Goal: Obtain resource: Download file/media

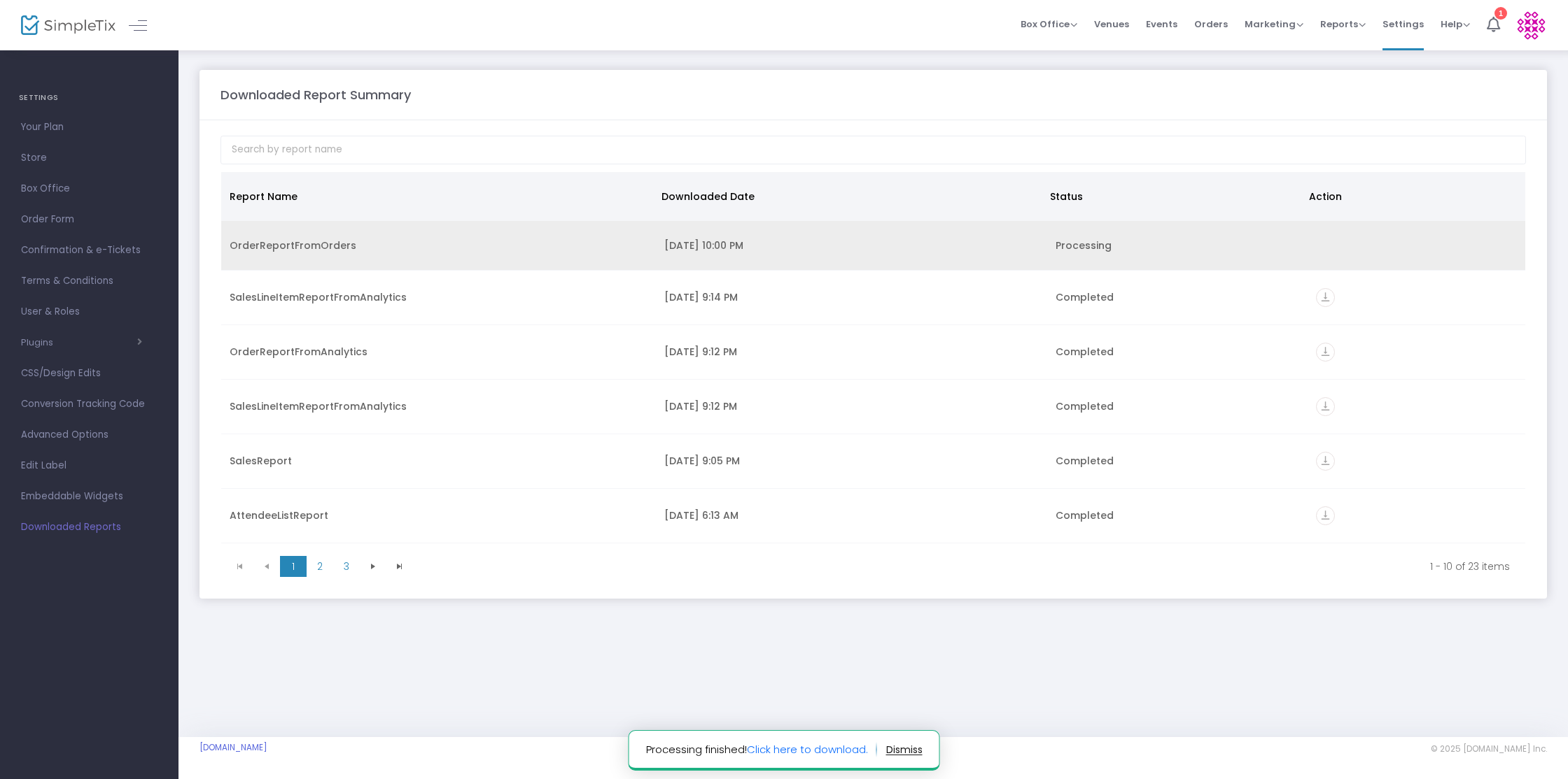
click at [415, 249] on div "OrderReportFromOrders" at bounding box center [439, 245] width 418 height 14
click at [602, 253] on td "OrderReportFromOrders" at bounding box center [438, 245] width 435 height 50
click at [310, 247] on div "OrderReportFromOrders" at bounding box center [439, 245] width 418 height 14
click at [1308, 248] on td "vertical_align_bottom" at bounding box center [1416, 248] width 218 height 54
click at [1319, 249] on icon "vertical_align_bottom" at bounding box center [1325, 247] width 18 height 18
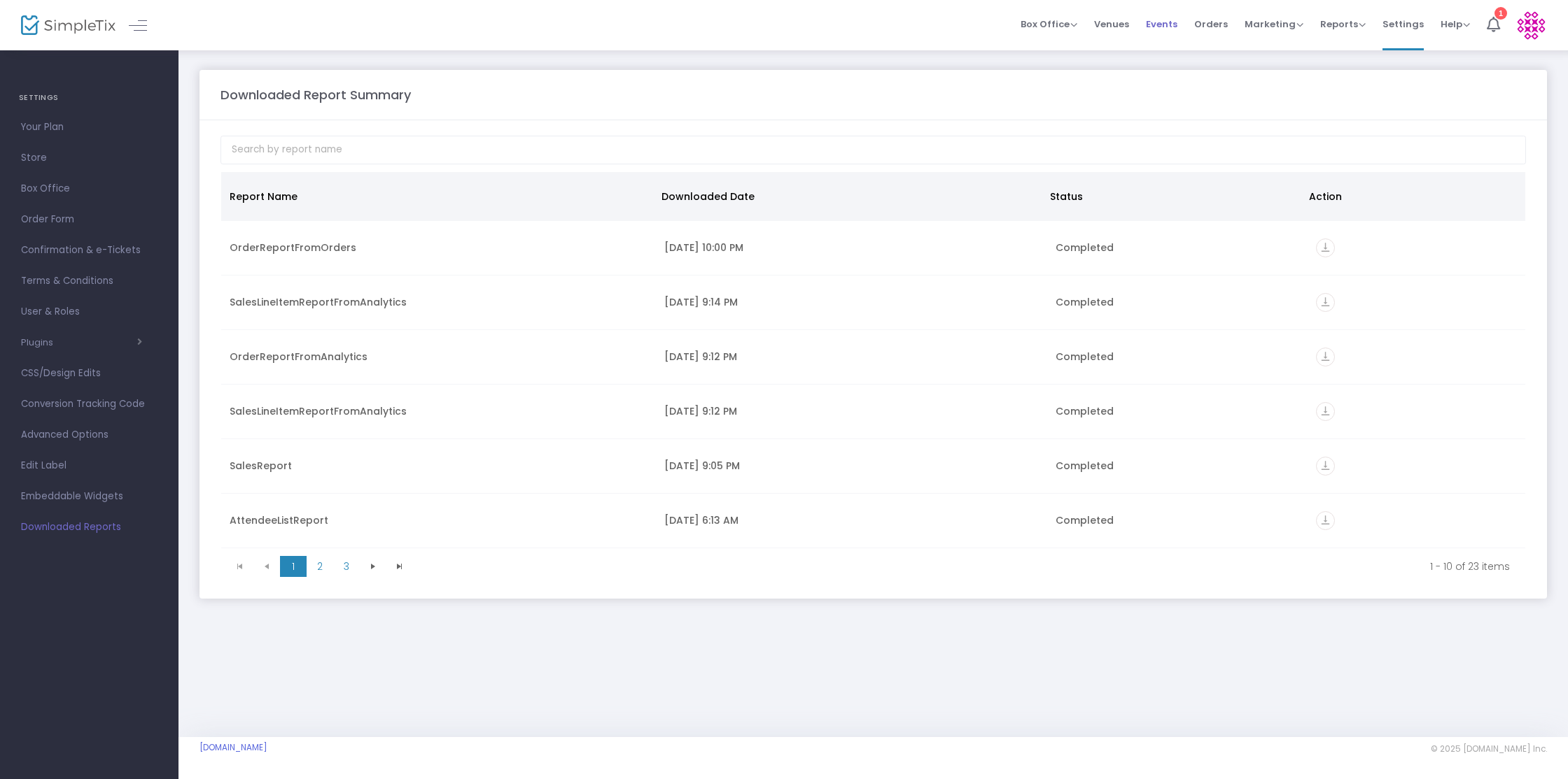
click at [1165, 25] on span "Events" at bounding box center [1161, 23] width 31 height 36
